Goal: Task Accomplishment & Management: Manage account settings

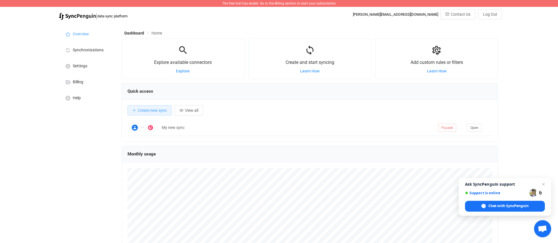
scroll to position [111, 376]
click at [483, 15] on span "Log Out" at bounding box center [490, 14] width 14 height 5
